Goal: Information Seeking & Learning: Learn about a topic

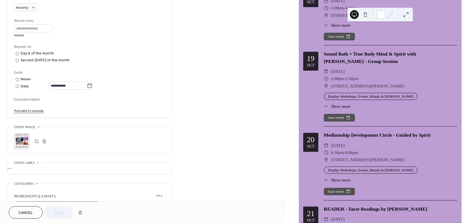
scroll to position [1291, 0]
click at [338, 109] on span "Show more" at bounding box center [340, 106] width 19 height 6
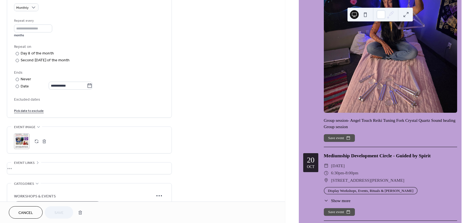
scroll to position [1428, 0]
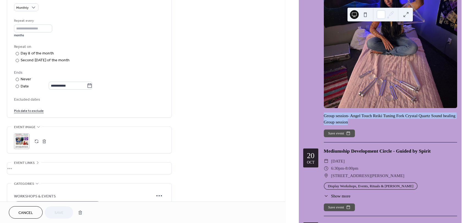
drag, startPoint x: 411, startPoint y: 163, endPoint x: 315, endPoint y: 157, distance: 96.8
click at [315, 142] on div "[DATE] Sound Bath = True Body Mind & Spirit with [PERSON_NAME] - Group Session …" at bounding box center [380, 27] width 154 height 229
copy div "Group session- Angel Touch Reiki Tuning Fork Crystal Quartz Sound healing Group…"
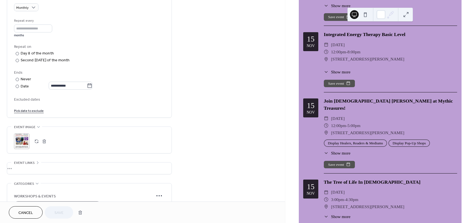
scroll to position [4668, 0]
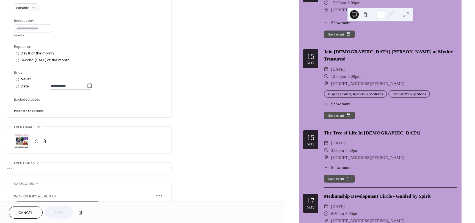
click at [345, 43] on div "Integrated Energy Therapy Basic Level ​ [DATE] ​ 12:00pm - 8:00pm ​ [STREET_ADD…" at bounding box center [389, 12] width 133 height 61
click at [342, 26] on span "Show more" at bounding box center [340, 22] width 19 height 6
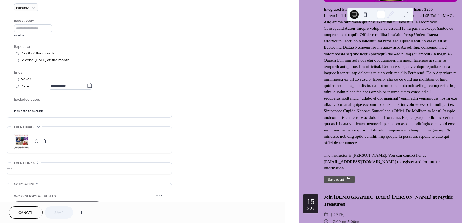
scroll to position [4860, 0]
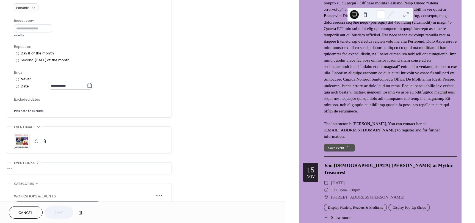
drag, startPoint x: 321, startPoint y: 85, endPoint x: 339, endPoint y: 90, distance: 18.4
copy div "Integrated Energy Therapy Basic Level - one day - 8 hours"
click at [363, 92] on div "Integrated Energy Therapy Basic Level - one day - 8 hours $260 The instructor i…" at bounding box center [389, 56] width 133 height 165
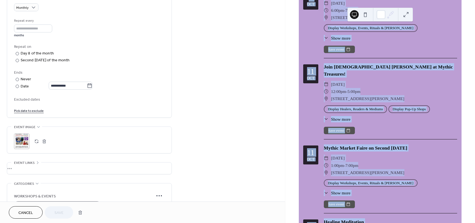
scroll to position [333, 0]
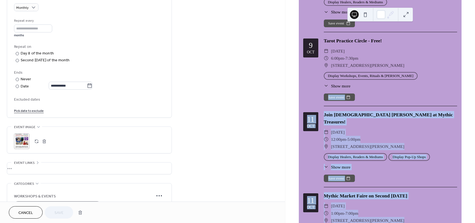
drag, startPoint x: 322, startPoint y: 84, endPoint x: 387, endPoint y: 108, distance: 69.2
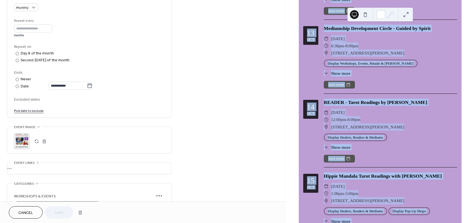
scroll to position [690, 0]
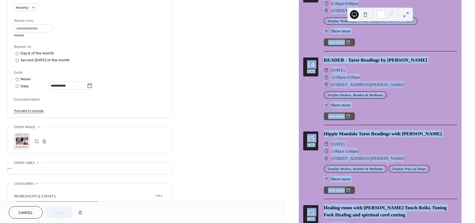
click at [398, 81] on div "​ 12:00pm - 8:00pm" at bounding box center [389, 77] width 133 height 7
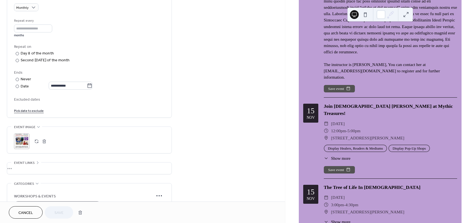
scroll to position [4920, 0]
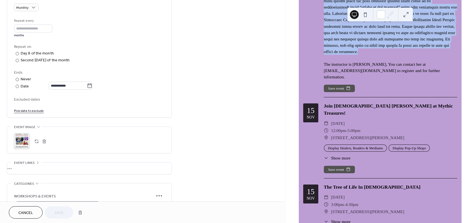
drag, startPoint x: 352, startPoint y: 215, endPoint x: 312, endPoint y: 17, distance: 201.7
copy div "Loremipsum Dolors Ametcon Adipi Elits - doe tem - 9 incid $239 Utlab et dol 7ma…"
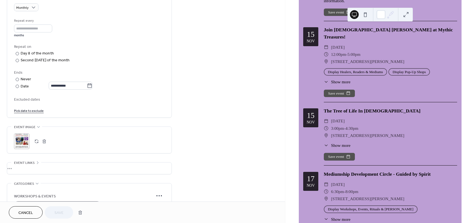
scroll to position [5002, 0]
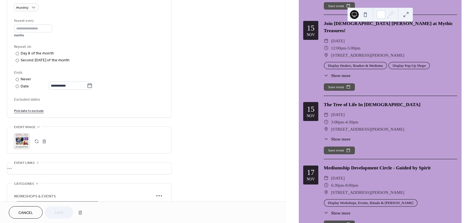
drag, startPoint x: 351, startPoint y: 154, endPoint x: 349, endPoint y: 160, distance: 6.6
drag, startPoint x: 354, startPoint y: 159, endPoint x: 320, endPoint y: 148, distance: 35.6
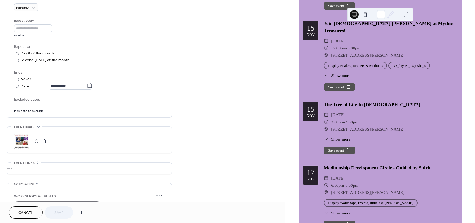
copy div "The instructor is [PERSON_NAME], You can contact her at [EMAIL_ADDRESS][DOMAIN_…"
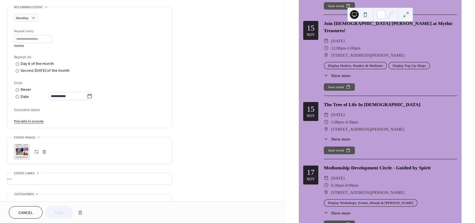
scroll to position [220, 0]
